Goal: Task Accomplishment & Management: Manage account settings

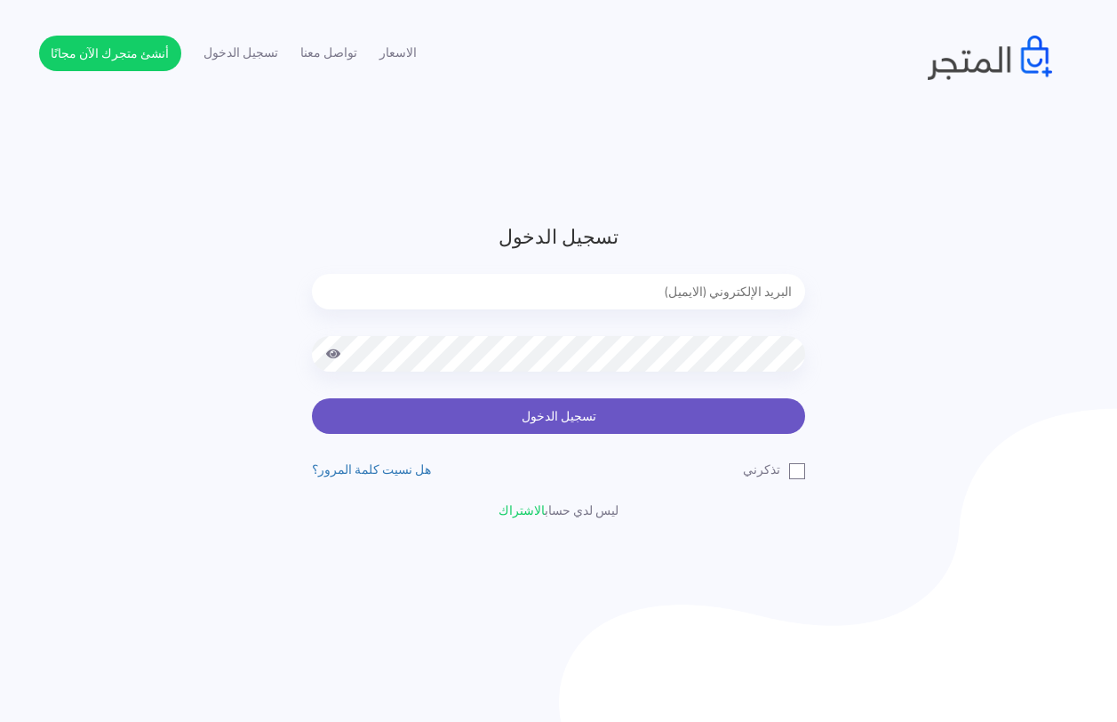
type input "[EMAIL_ADDRESS][DOMAIN_NAME]"
click at [550, 424] on button "تسجيل الدخول" at bounding box center [558, 416] width 493 height 36
